Goal: Transaction & Acquisition: Register for event/course

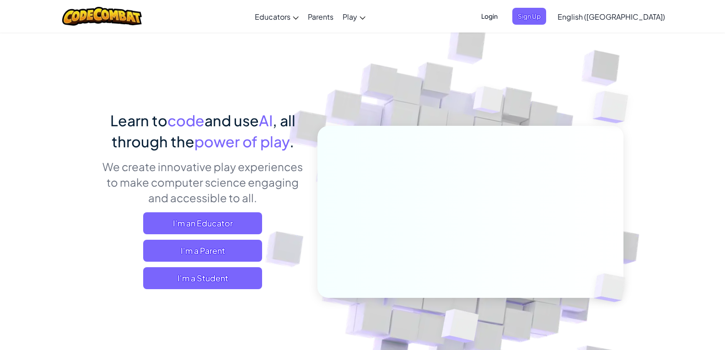
click at [637, 18] on span "English ([GEOGRAPHIC_DATA])" at bounding box center [612, 17] width 108 height 10
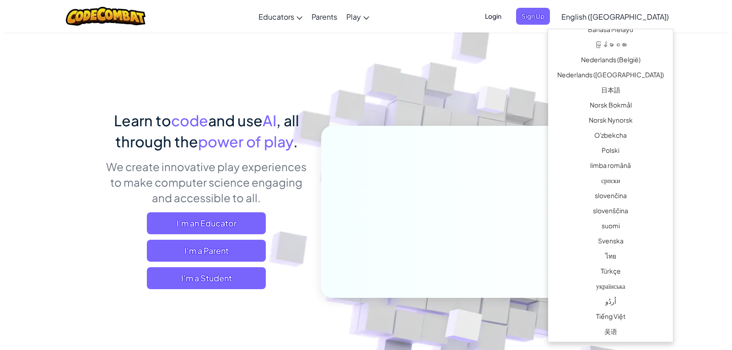
scroll to position [622, 0]
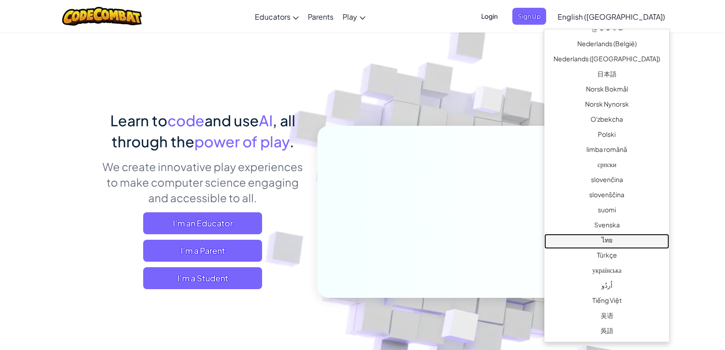
click at [608, 236] on link "ไทย" at bounding box center [606, 241] width 125 height 15
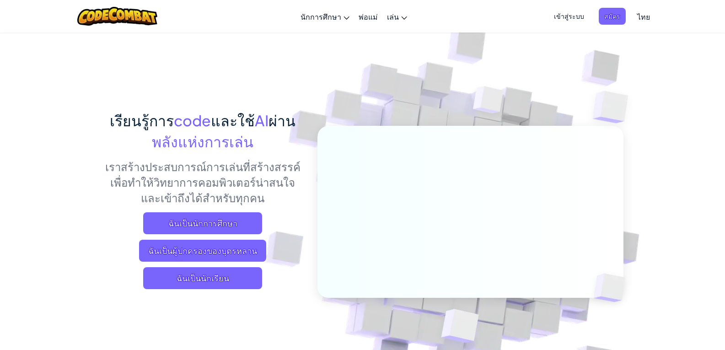
click at [569, 16] on span "เข้าสู่ระบบ" at bounding box center [568, 16] width 41 height 17
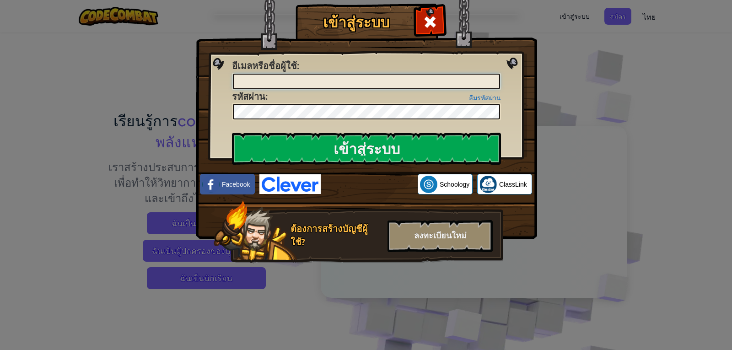
click at [438, 88] on input "อีเมลหรือชื่อผู้ใช้ :" at bounding box center [366, 82] width 267 height 16
click at [457, 81] on input "อีเมลหรือชื่อผู้ใช้ :" at bounding box center [366, 82] width 267 height 16
click at [419, 84] on input "29106@" at bounding box center [366, 82] width 267 height 16
type input "[EMAIL_ADDRESS][DOMAIN_NAME]"
drag, startPoint x: 419, startPoint y: 84, endPoint x: 486, endPoint y: 27, distance: 88.2
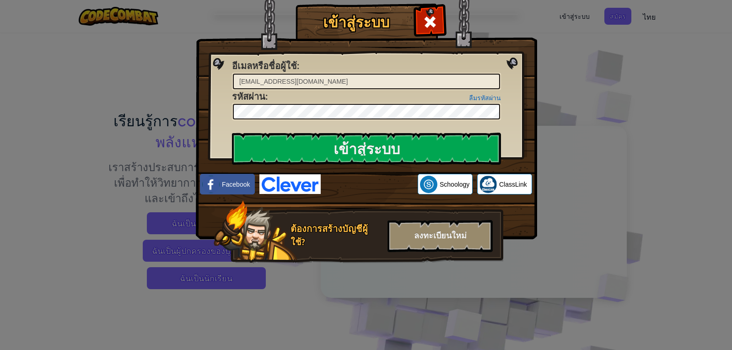
click at [486, 27] on img at bounding box center [366, 106] width 341 height 266
click at [435, 15] on span at bounding box center [430, 22] width 15 height 15
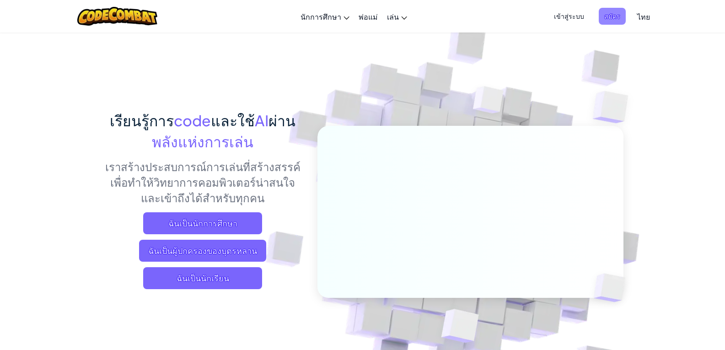
click at [612, 16] on span "สมัคร" at bounding box center [612, 16] width 27 height 17
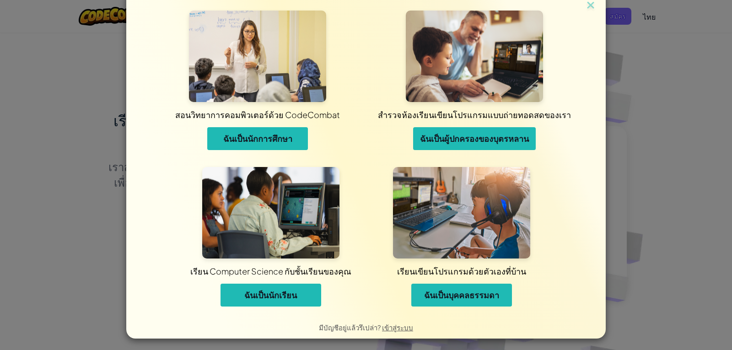
scroll to position [12, 0]
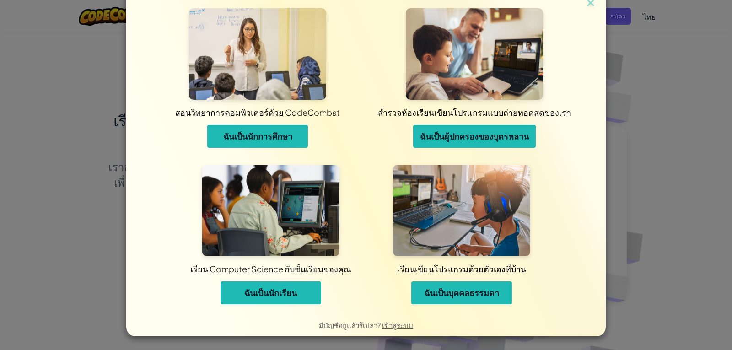
click at [289, 293] on span "ฉันเป็นนักเรียน" at bounding box center [270, 292] width 53 height 11
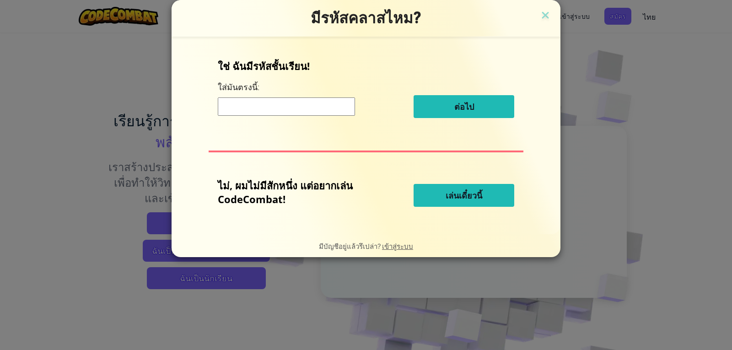
scroll to position [0, 0]
click at [310, 106] on input at bounding box center [286, 106] width 137 height 18
type input "e"
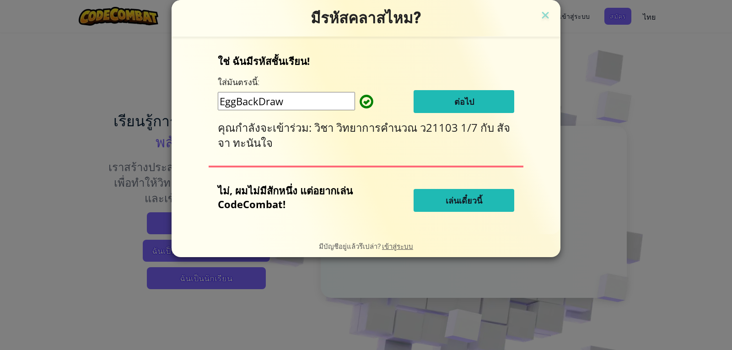
type input "EggBackDraw"
click at [473, 97] on span "ต่อไป" at bounding box center [464, 101] width 20 height 11
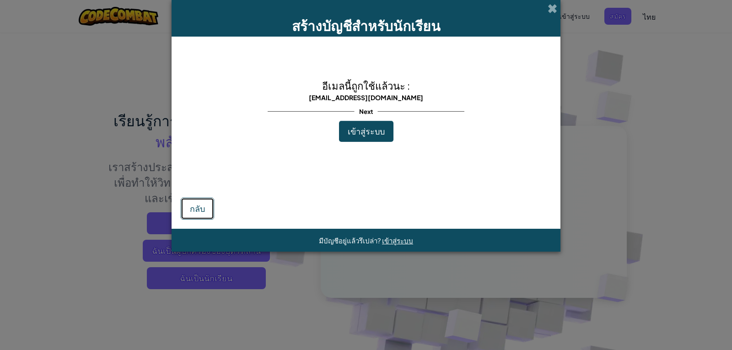
click at [205, 208] on span "กลับ" at bounding box center [197, 208] width 15 height 11
click at [370, 132] on span "เข้าสู่ระบบ" at bounding box center [366, 131] width 37 height 11
